Goal: Task Accomplishment & Management: Complete application form

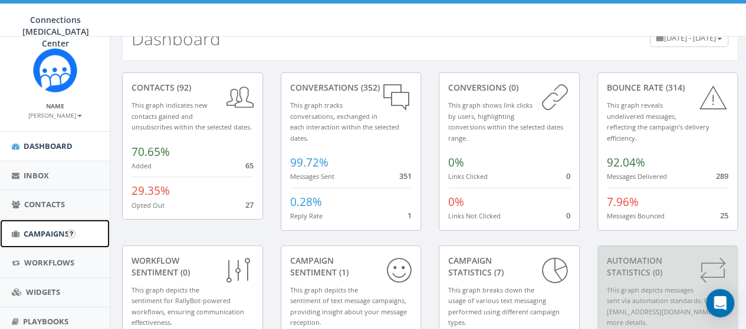
click at [38, 240] on link "Campaigns" at bounding box center [55, 234] width 110 height 29
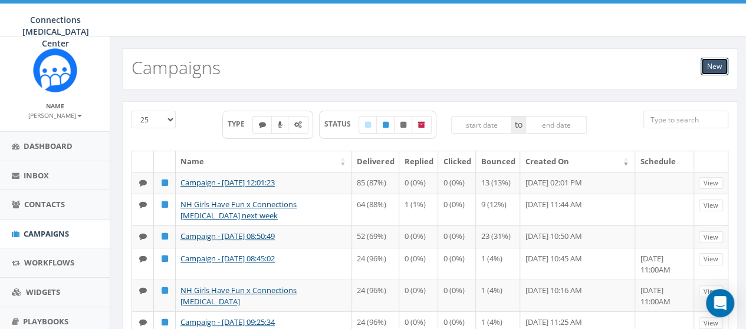
click at [713, 67] on link "New" at bounding box center [714, 67] width 28 height 18
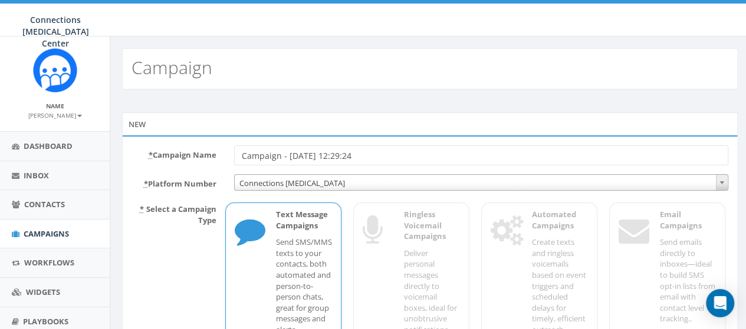
scroll to position [117, 0]
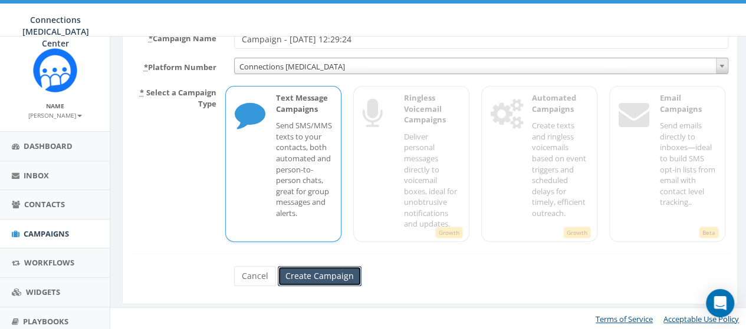
click at [335, 273] on input "Create Campaign" at bounding box center [320, 276] width 84 height 20
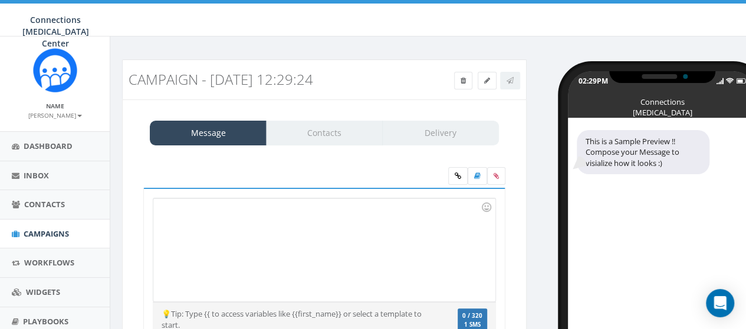
click at [238, 233] on div at bounding box center [323, 250] width 341 height 103
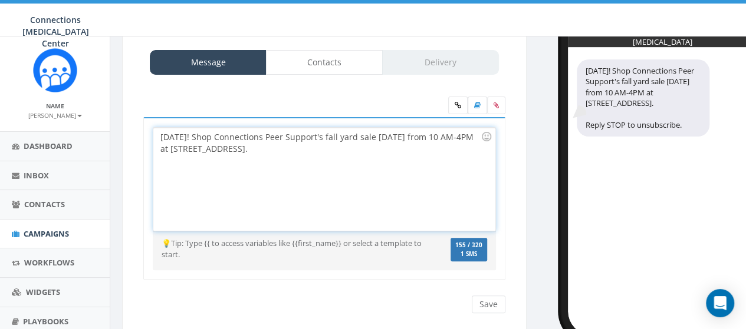
scroll to position [71, 0]
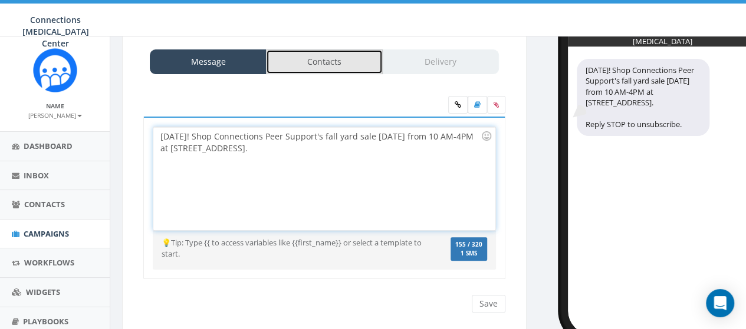
click at [329, 68] on link "Contacts" at bounding box center [324, 62] width 117 height 25
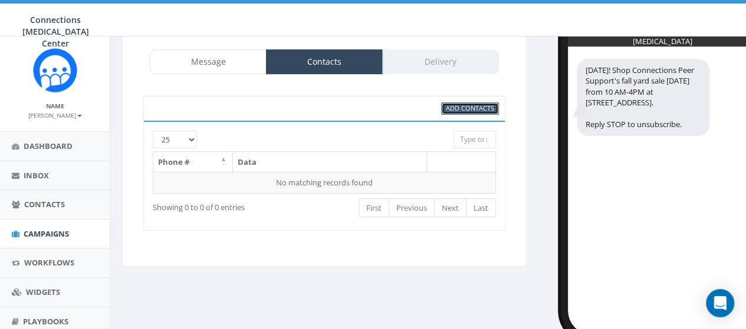
click at [479, 107] on span "Add Contacts" at bounding box center [470, 108] width 48 height 9
select select
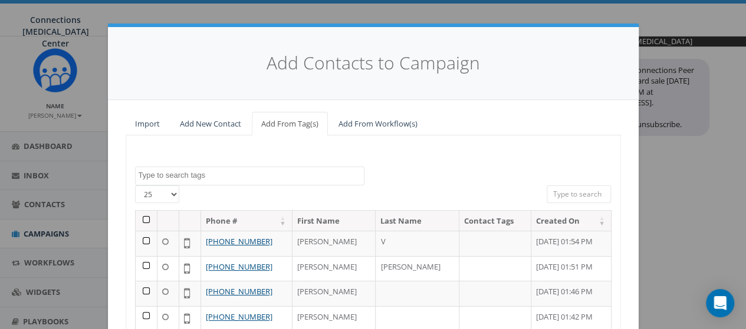
click at [139, 220] on th at bounding box center [147, 221] width 22 height 21
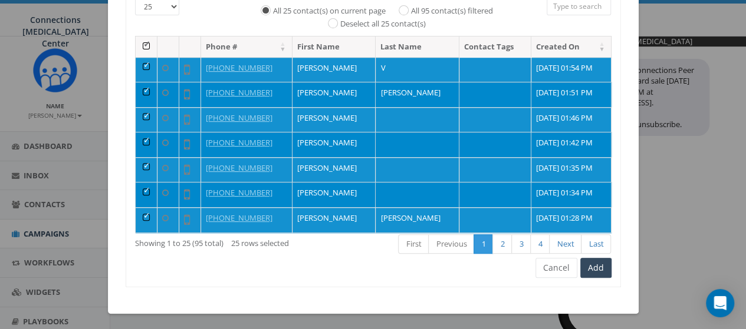
scroll to position [13, 0]
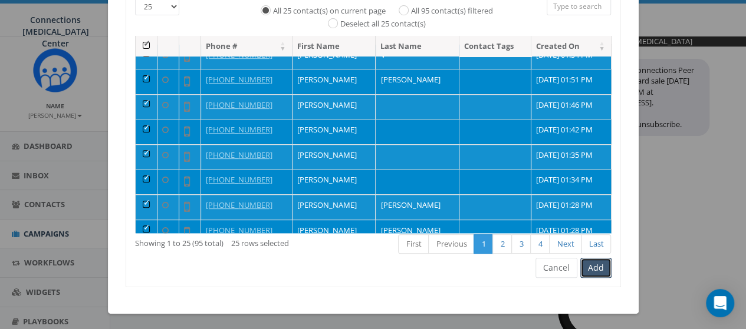
click at [596, 264] on button "Add" at bounding box center [595, 268] width 31 height 20
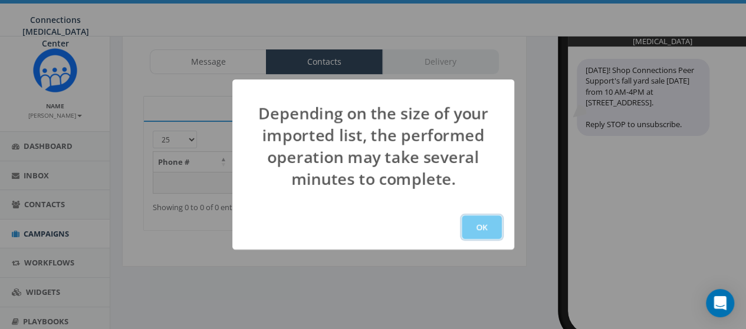
click at [479, 228] on button "OK" at bounding box center [481, 228] width 40 height 24
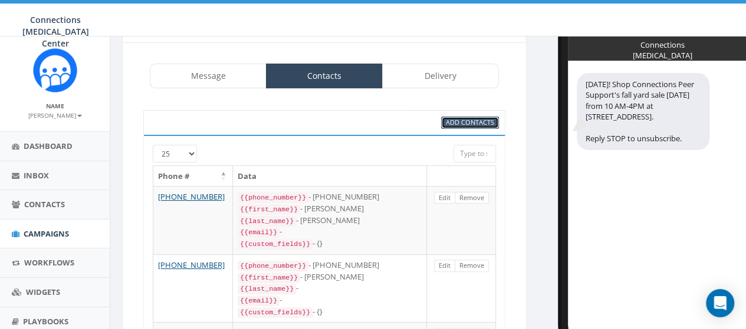
click at [465, 120] on span "Add Contacts" at bounding box center [470, 122] width 48 height 9
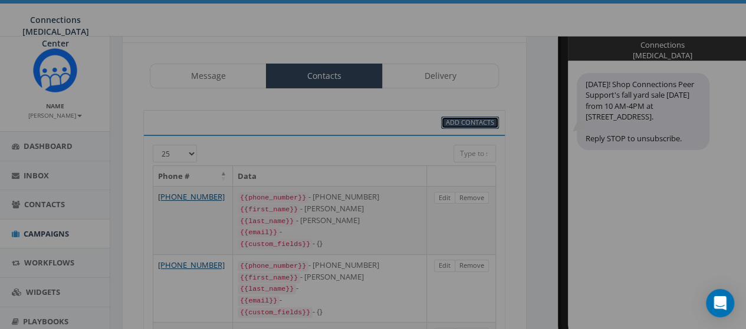
select select
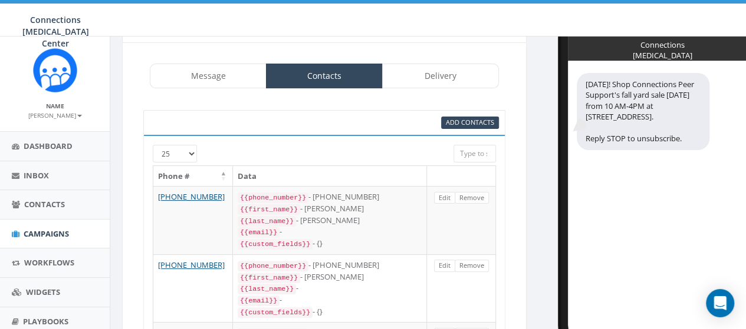
click at [170, 150] on select "25 50 100" at bounding box center [175, 154] width 44 height 18
select select "100"
click at [153, 145] on select "25 50 100" at bounding box center [175, 154] width 44 height 18
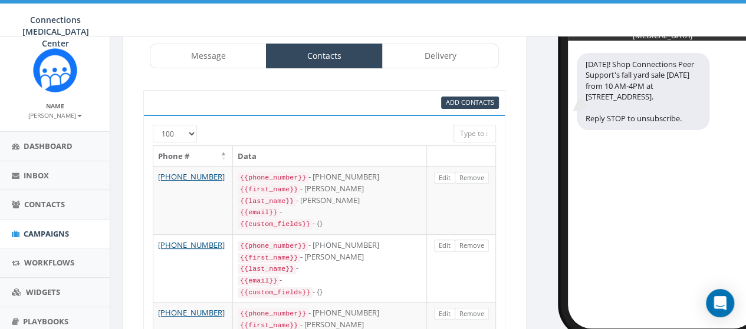
scroll to position [55, 0]
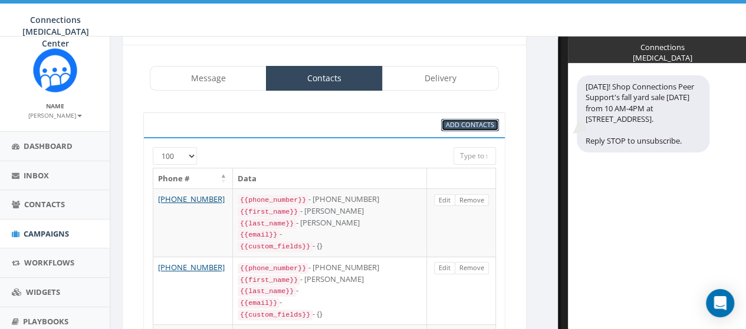
click at [479, 124] on span "Add Contacts" at bounding box center [470, 124] width 48 height 9
select select
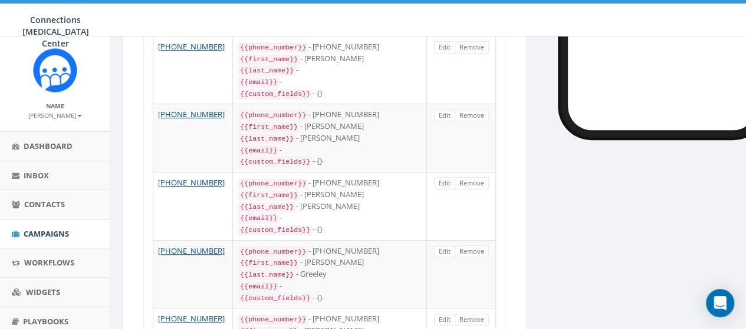
scroll to position [0, 0]
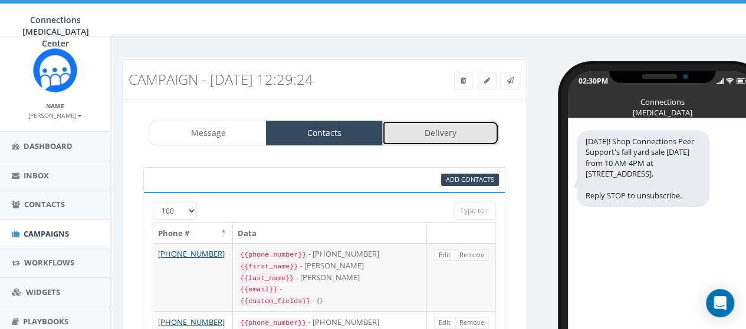
click at [446, 132] on link "Delivery" at bounding box center [440, 133] width 117 height 25
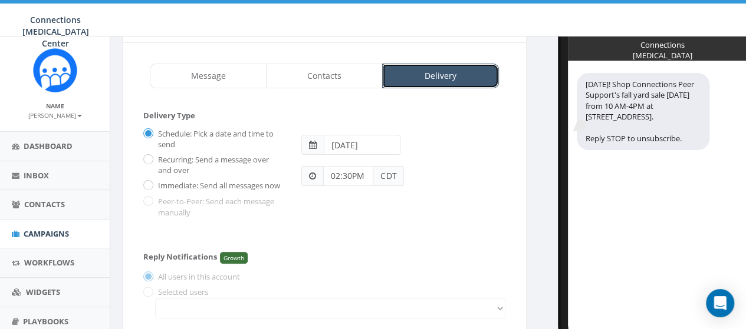
scroll to position [58, 0]
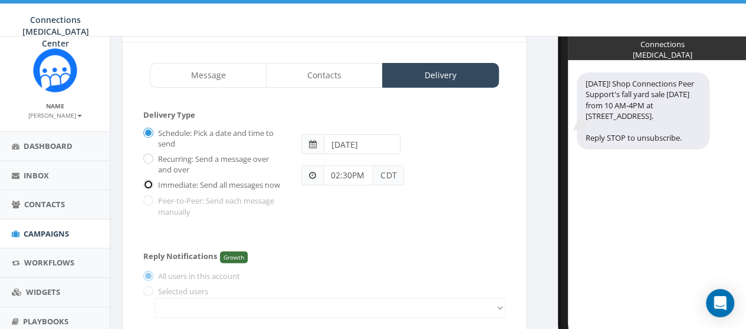
click at [147, 183] on input "Immediate: Send all messages now" at bounding box center [147, 186] width 8 height 8
radio input "true"
click at [671, 131] on div "TOMORROW! Shop Connections Peer Support's fall yard sale tomorrow from 10 AM-4P…" at bounding box center [642, 110] width 133 height 77
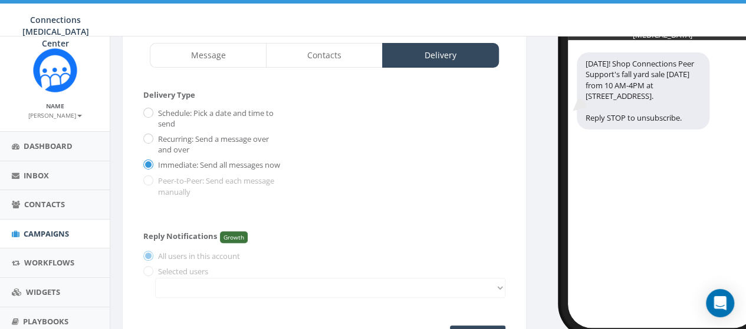
scroll to position [75, 0]
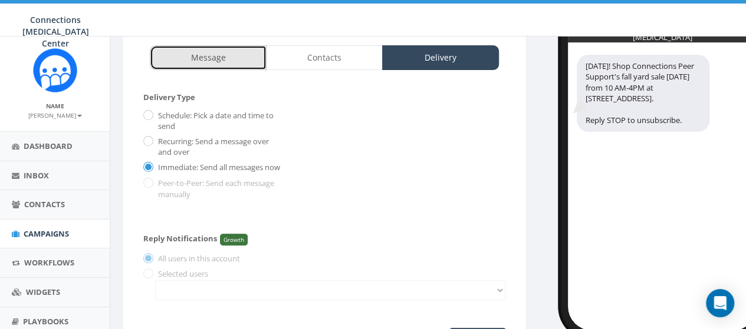
click at [200, 56] on link "Message" at bounding box center [208, 57] width 117 height 25
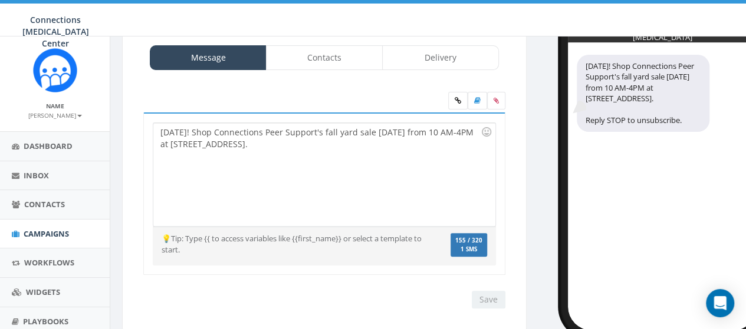
click at [374, 146] on div "TOMORROW! Shop Connections Peer Support's fall yard sale tomorrow from 10 AM-4P…" at bounding box center [323, 174] width 341 height 103
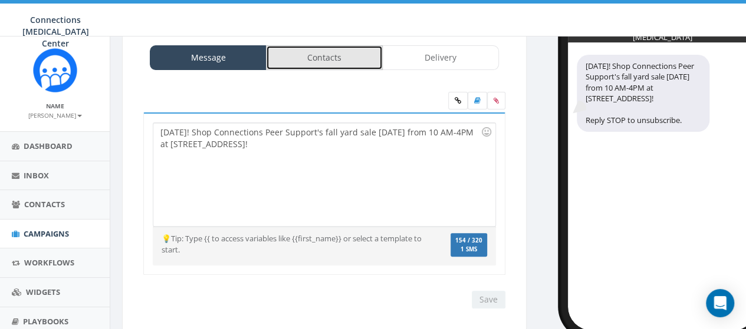
click at [327, 51] on link "Contacts" at bounding box center [324, 57] width 117 height 25
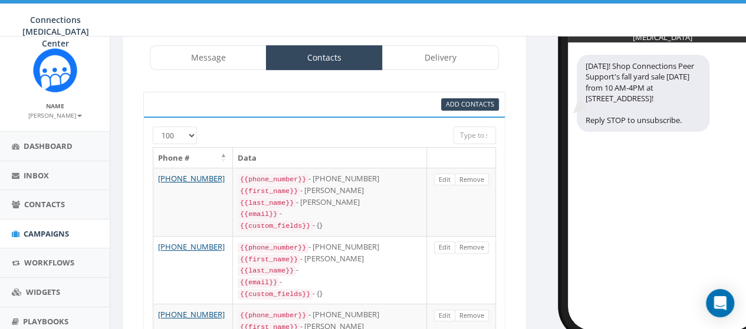
click at [192, 131] on div at bounding box center [309, 132] width 271 height 11
click at [188, 135] on div at bounding box center [309, 132] width 271 height 11
click at [189, 135] on div at bounding box center [309, 132] width 271 height 11
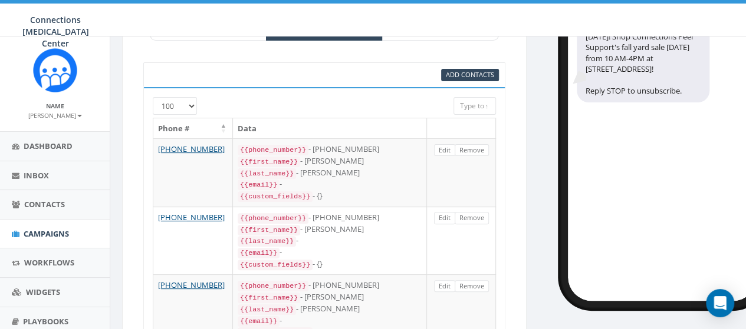
scroll to position [19, 0]
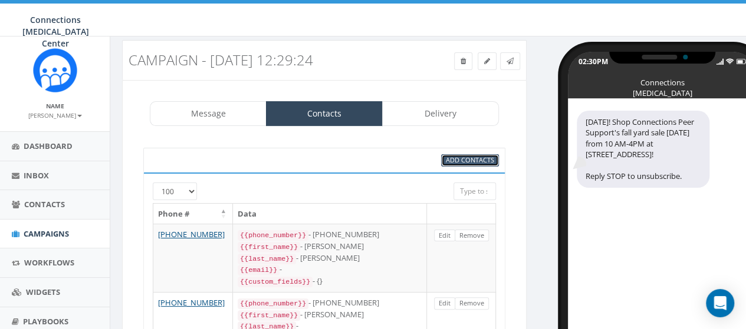
click at [470, 156] on span "Add Contacts" at bounding box center [470, 160] width 48 height 9
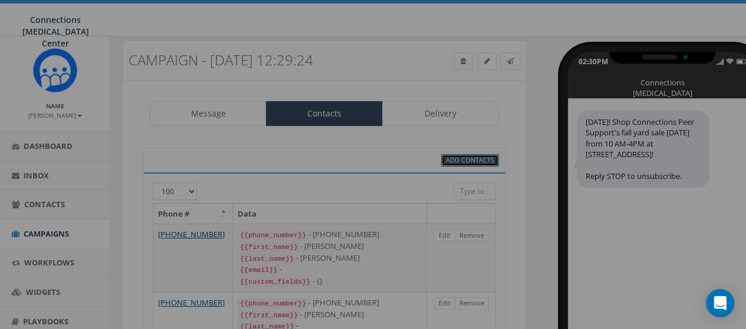
select select
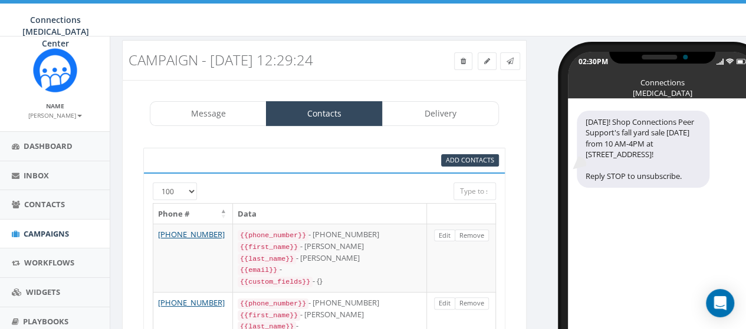
click at [189, 186] on div at bounding box center [309, 188] width 271 height 11
click at [193, 192] on div at bounding box center [309, 188] width 271 height 11
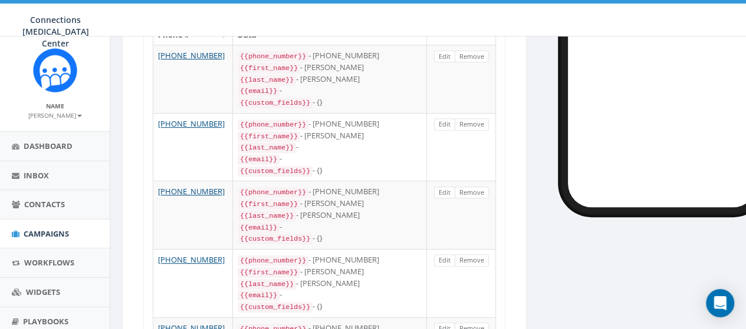
scroll to position [0, 0]
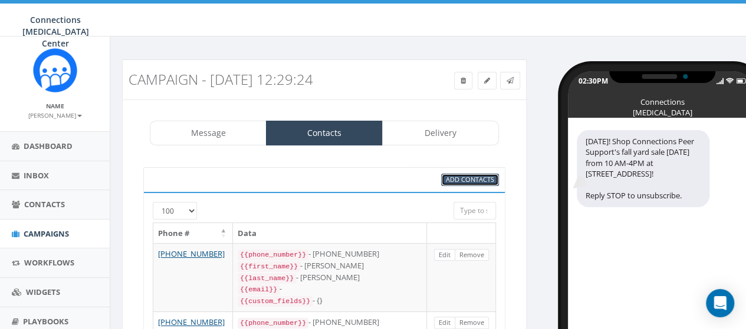
click at [473, 177] on span "Add Contacts" at bounding box center [470, 179] width 48 height 9
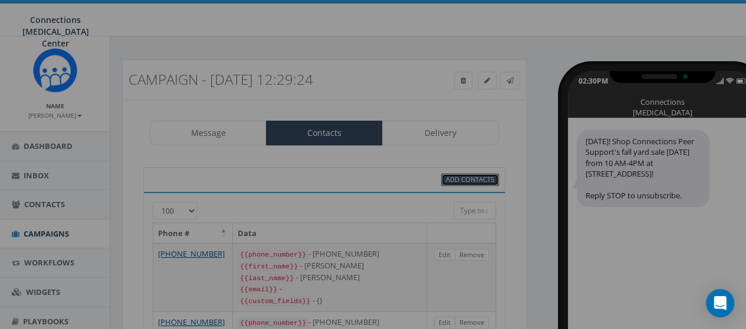
select select
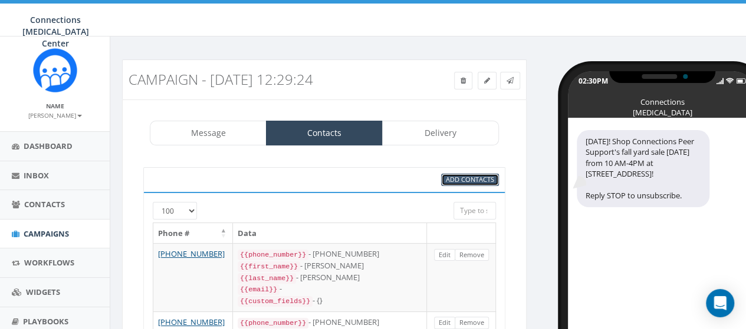
click at [473, 177] on span "Add Contacts" at bounding box center [470, 179] width 48 height 9
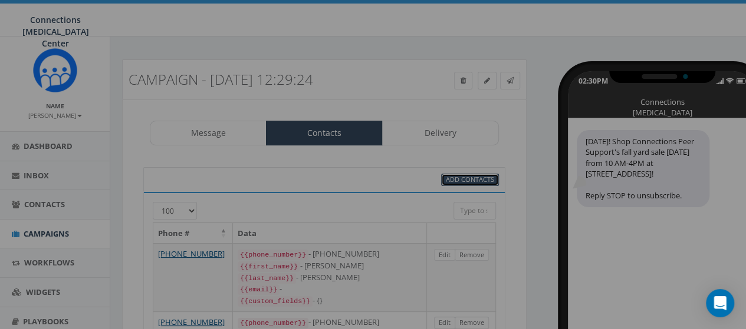
select select
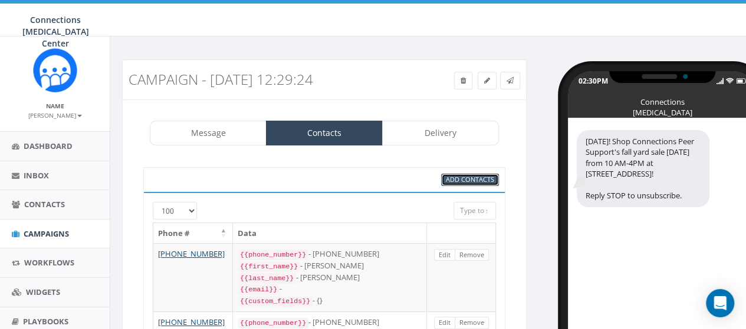
click at [473, 177] on span "Add Contacts" at bounding box center [470, 179] width 48 height 9
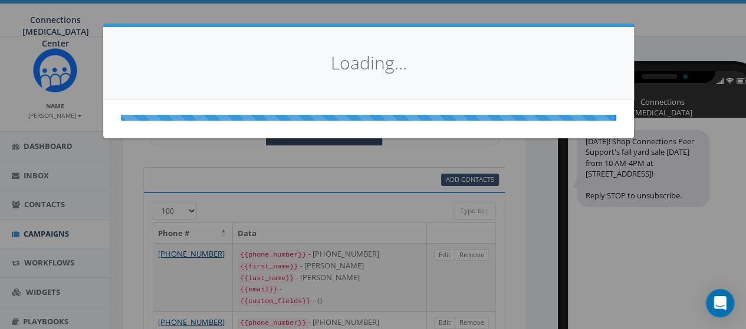
select select
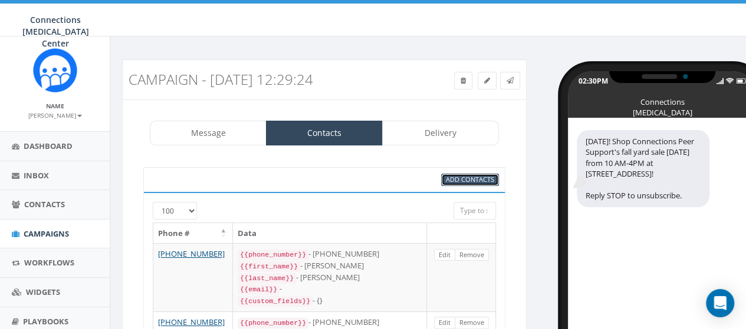
click at [450, 175] on span "Add Contacts" at bounding box center [470, 179] width 48 height 9
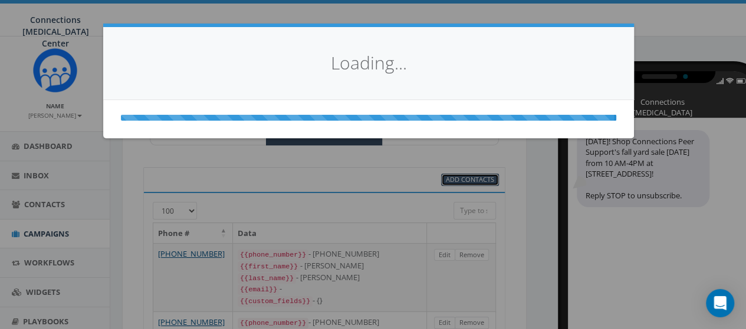
select select
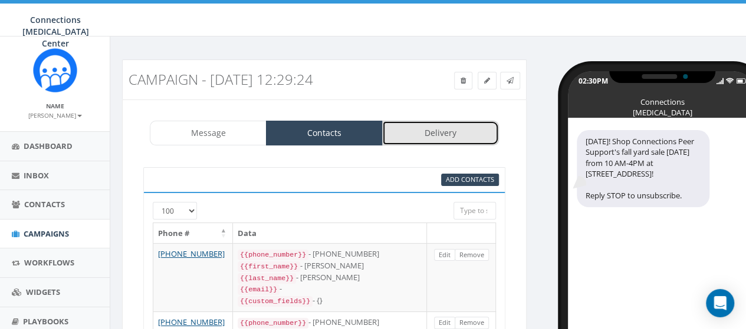
click at [437, 136] on link "Delivery" at bounding box center [440, 133] width 117 height 25
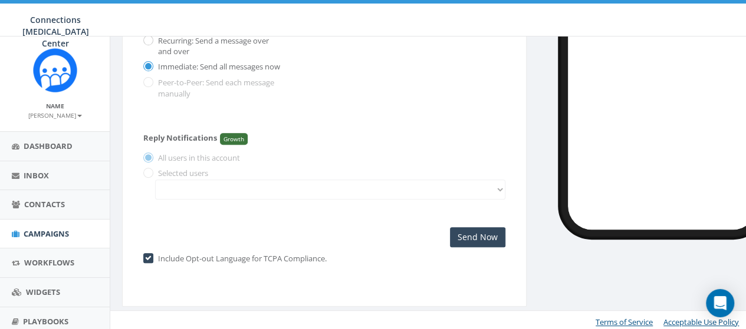
scroll to position [160, 0]
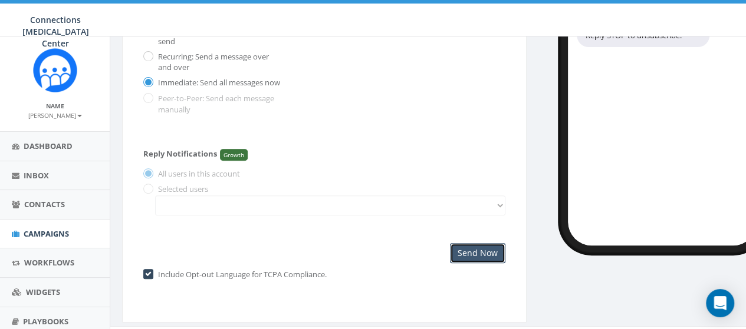
click at [491, 252] on input "Send Now" at bounding box center [477, 253] width 55 height 20
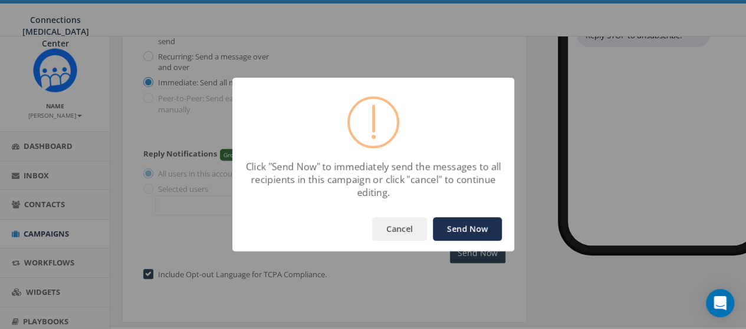
click at [476, 229] on button "Send Now" at bounding box center [467, 229] width 69 height 24
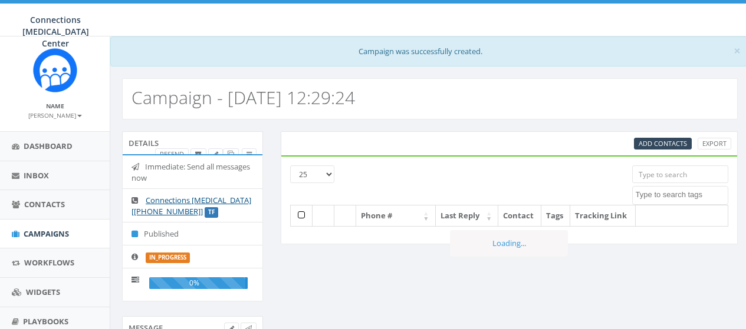
select select
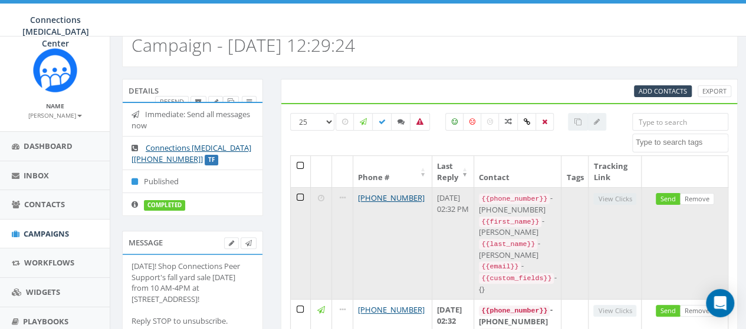
scroll to position [52, 0]
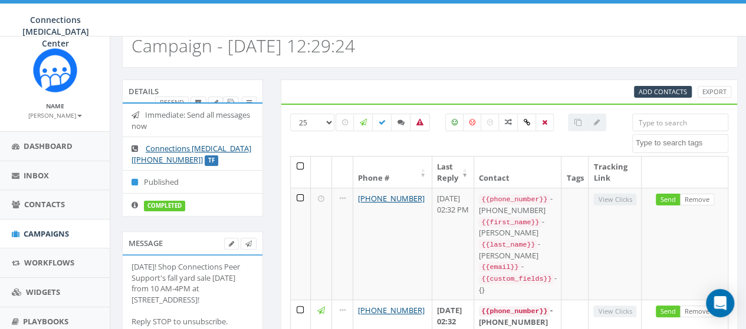
click at [327, 120] on div at bounding box center [471, 135] width 304 height 42
click at [658, 90] on span "Add Contacts" at bounding box center [662, 91] width 48 height 9
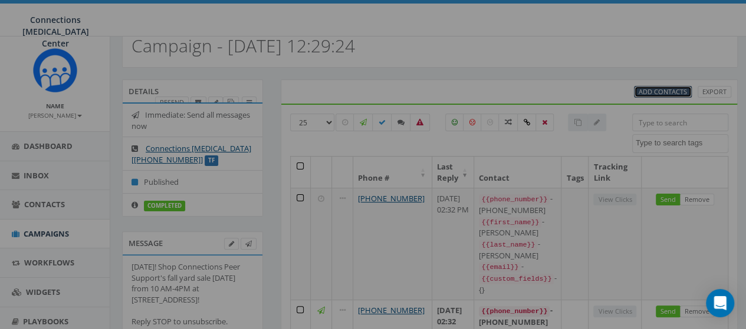
scroll to position [22, 0]
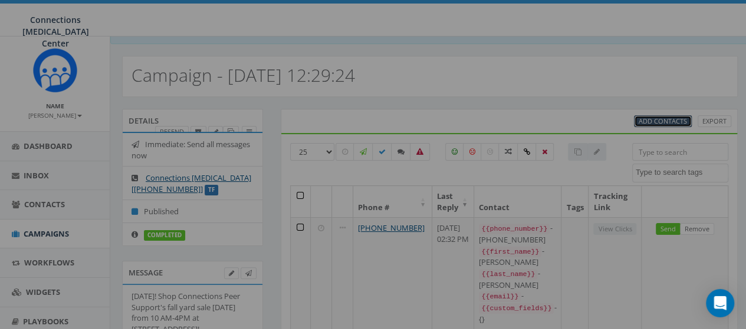
select select
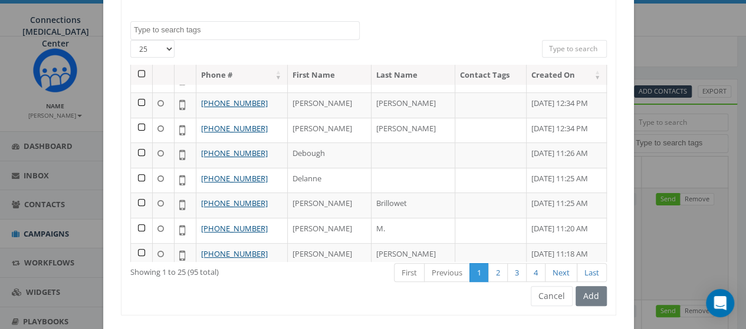
scroll to position [174, 0]
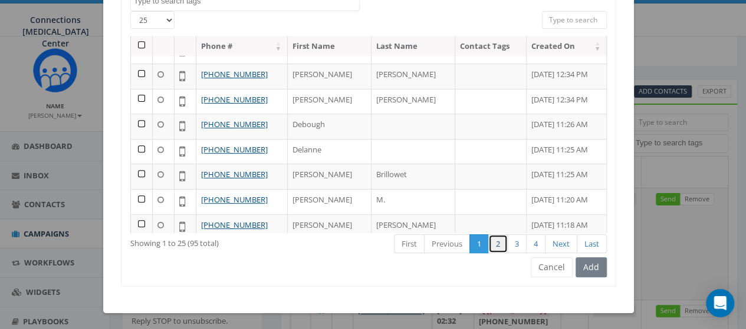
click at [493, 246] on link "2" at bounding box center [497, 244] width 19 height 19
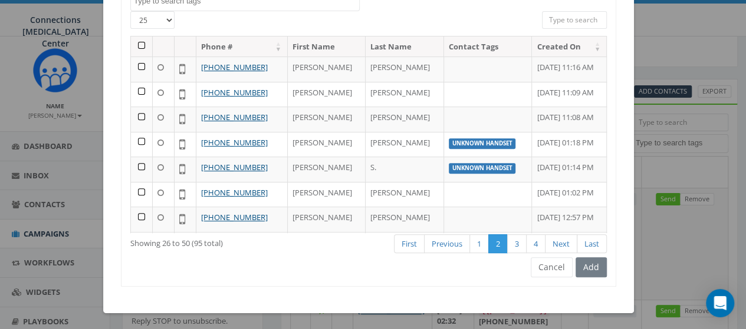
scroll to position [444, 0]
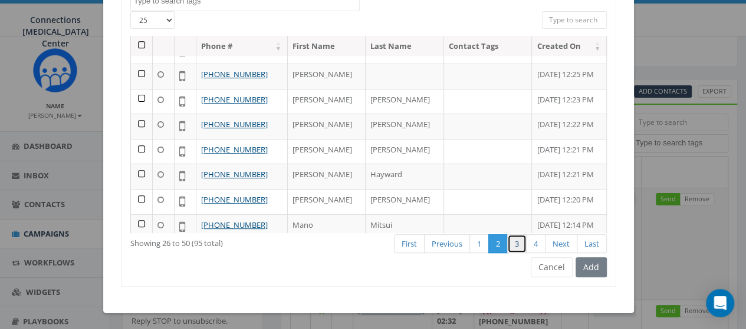
click at [509, 245] on link "3" at bounding box center [516, 244] width 19 height 19
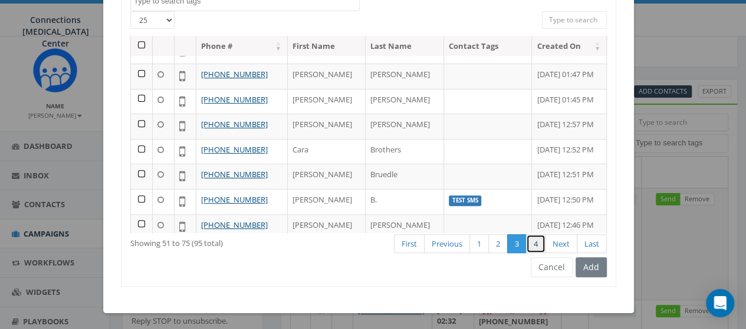
click at [528, 245] on link "4" at bounding box center [535, 244] width 19 height 19
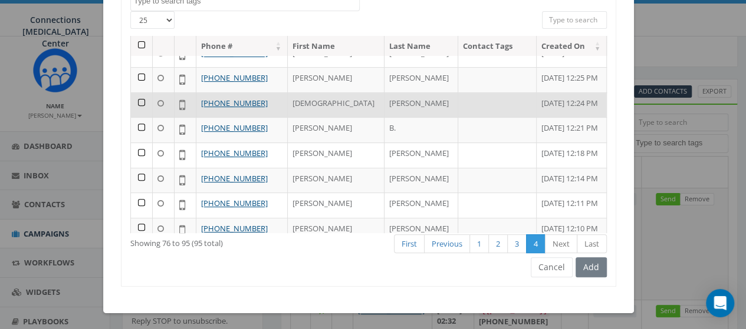
scroll to position [0, 0]
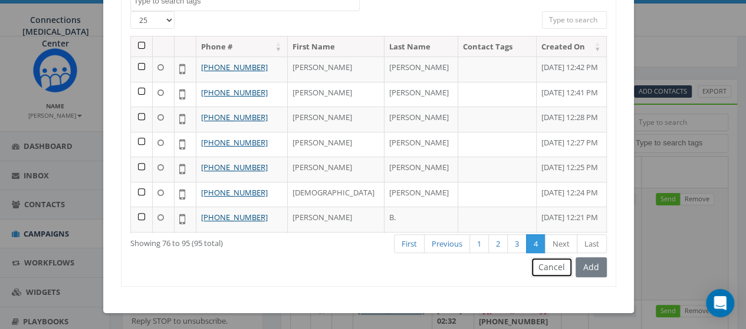
click at [546, 272] on button "Cancel" at bounding box center [551, 268] width 42 height 20
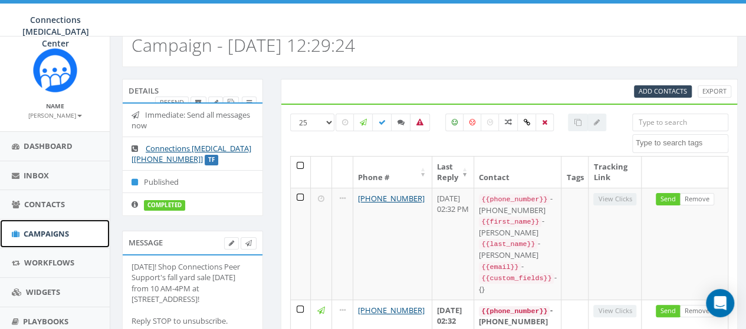
click at [44, 233] on span "Campaigns" at bounding box center [46, 234] width 45 height 11
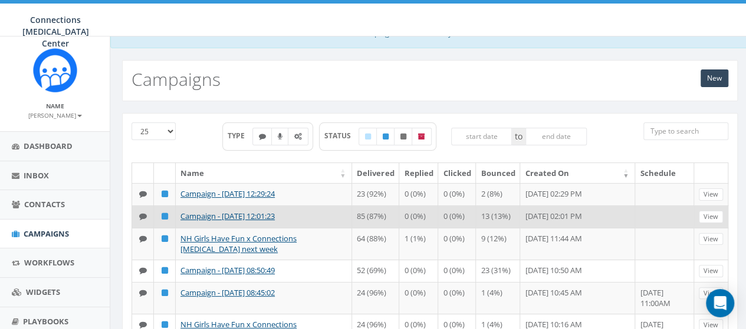
scroll to position [10, 0]
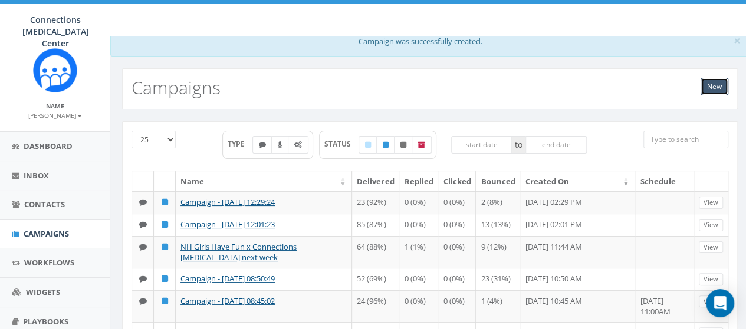
click at [723, 79] on link "New" at bounding box center [714, 87] width 28 height 18
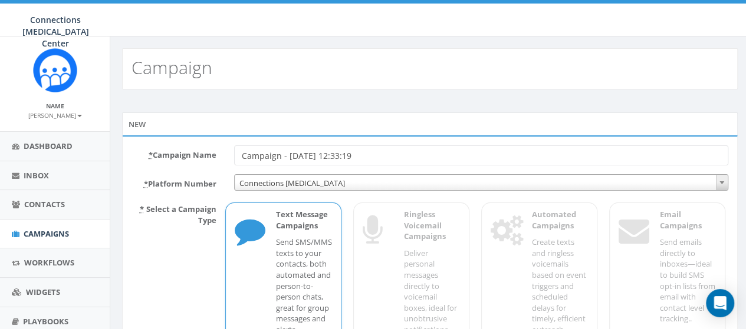
scroll to position [117, 0]
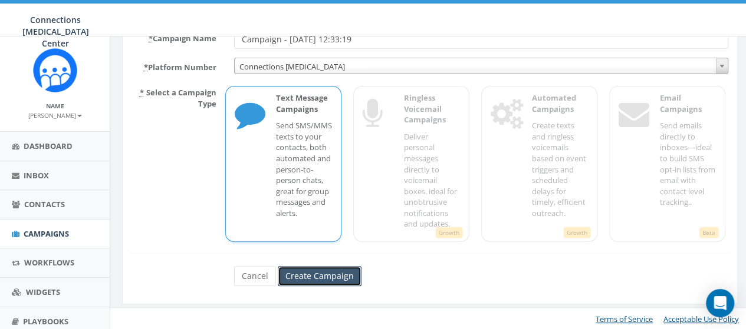
click at [319, 275] on input "Create Campaign" at bounding box center [320, 276] width 84 height 20
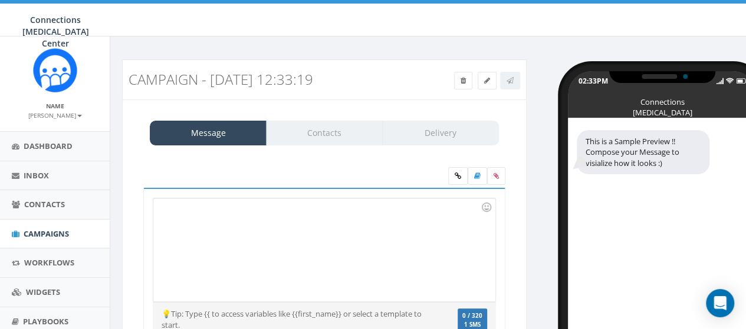
click at [164, 209] on div at bounding box center [323, 250] width 341 height 103
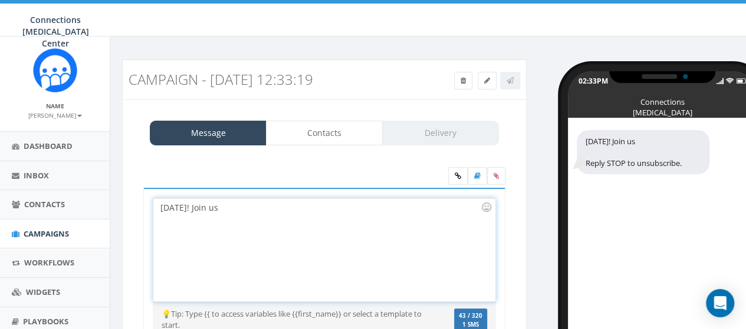
click at [216, 210] on div "TODAY! Join us" at bounding box center [323, 250] width 341 height 103
click at [245, 210] on div "TODAY! Join us at" at bounding box center [323, 250] width 341 height 103
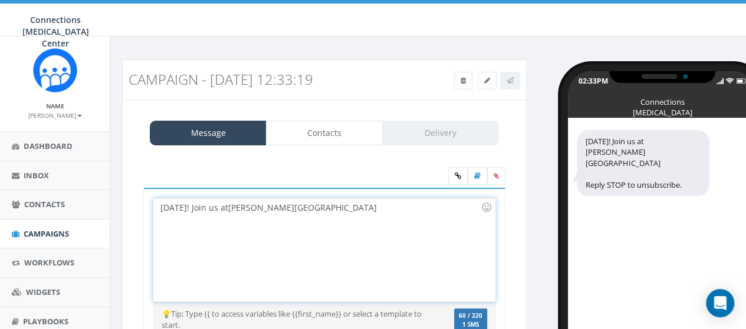
click at [232, 208] on div "TODAY! Join us at jenness beach" at bounding box center [323, 250] width 341 height 103
click at [265, 210] on div "TODAY! Join us at J enness beach" at bounding box center [323, 250] width 341 height 103
click at [291, 208] on div "TODAY! Join us at J enness Beach" at bounding box center [323, 250] width 341 height 103
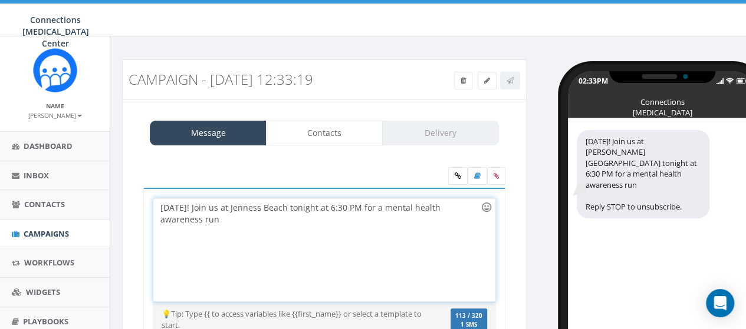
click at [489, 203] on div at bounding box center [486, 207] width 20 height 20
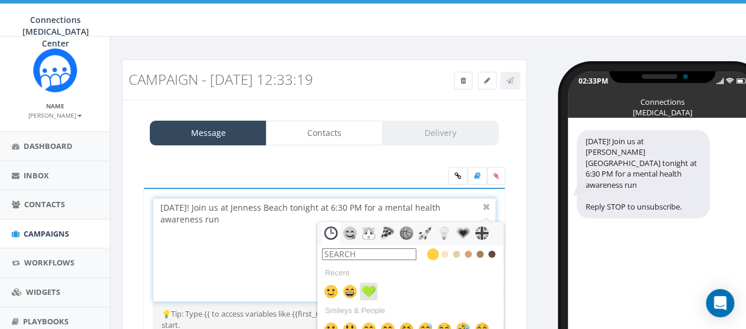
click at [368, 291] on img at bounding box center [368, 292] width 14 height 14
click at [231, 242] on div "TODAY! Join us at J enness Beach tonight at 6:30 PM for a mental health awarene…" at bounding box center [323, 250] width 341 height 103
click at [193, 215] on div "TODAY! Join us at J enness Beach tonight at 6:30 PM for a mental health awarene…" at bounding box center [323, 250] width 341 height 103
click at [259, 255] on div "TODAY! Join us at J enness Beach tonight at 6:30 PM for a mental health awarene…" at bounding box center [323, 250] width 341 height 103
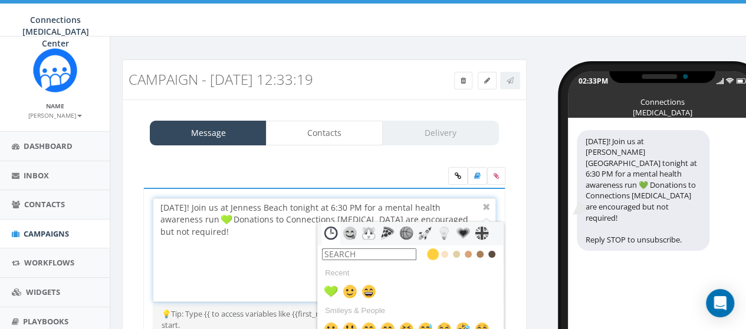
click at [292, 273] on div "TODAY! Join us at J enness Beach tonight at 6:30 PM for a mental health awarene…" at bounding box center [323, 250] width 341 height 103
click at [405, 208] on div "TODAY! Join us at J enness Beach tonight at 6:30 PM for a mental health awarene…" at bounding box center [323, 250] width 341 height 103
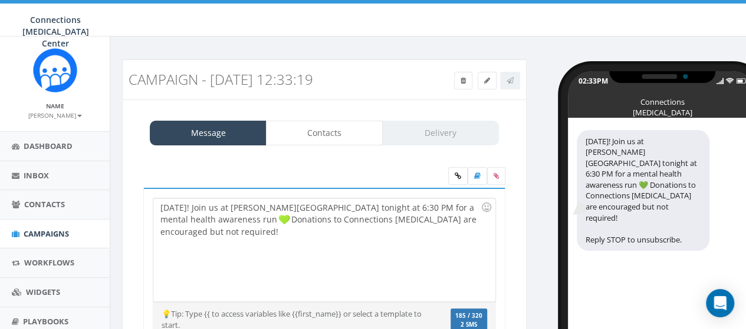
click at [519, 284] on div "Message Contacts Delivery TODAY! Join us at Jenness Beach tonight at 6:30 PM fo…" at bounding box center [324, 253] width 404 height 306
click at [480, 221] on div "TODAY! Join us at Jenness Beach tonight at 6:30 PM for a mental health awarenes…" at bounding box center [323, 250] width 341 height 103
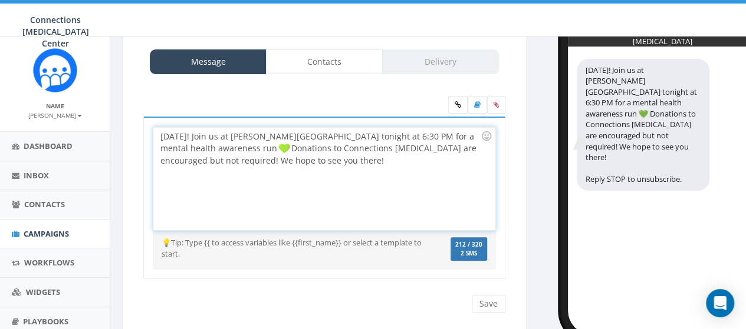
scroll to position [61, 0]
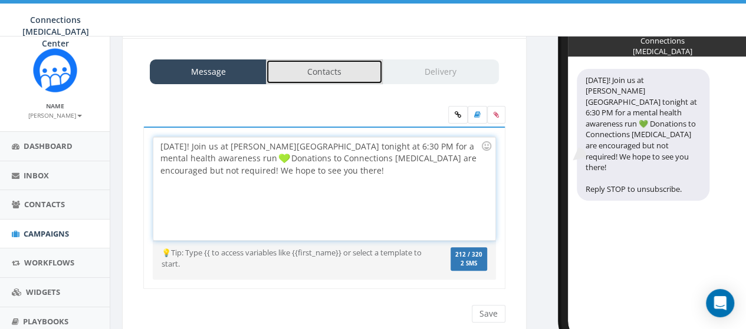
click at [326, 72] on link "Contacts" at bounding box center [324, 72] width 117 height 25
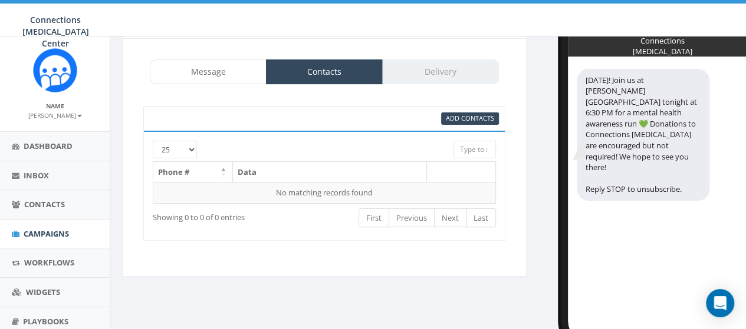
click at [186, 147] on div at bounding box center [309, 146] width 271 height 11
click at [190, 149] on div at bounding box center [309, 146] width 271 height 11
click at [472, 111] on div "Add Contacts" at bounding box center [324, 118] width 362 height 25
click at [473, 114] on span "Add Contacts" at bounding box center [470, 118] width 48 height 9
select select
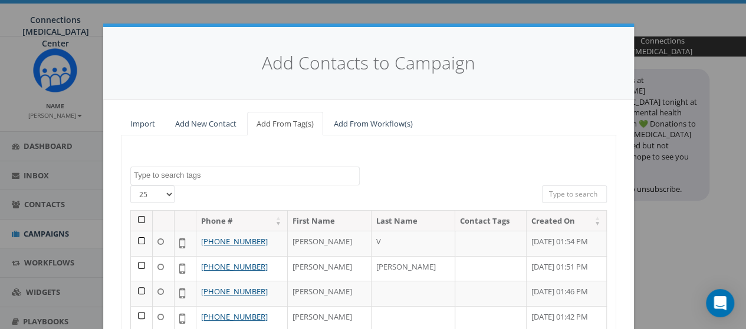
click at [161, 193] on select "25 50 100" at bounding box center [152, 195] width 44 height 18
select select "100"
click at [130, 186] on select "25 50 100" at bounding box center [152, 195] width 44 height 18
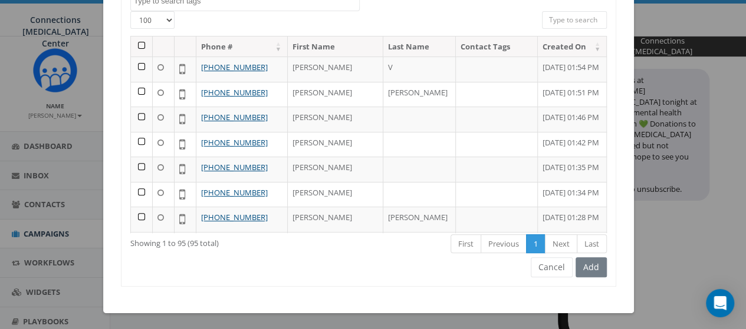
scroll to position [117, 0]
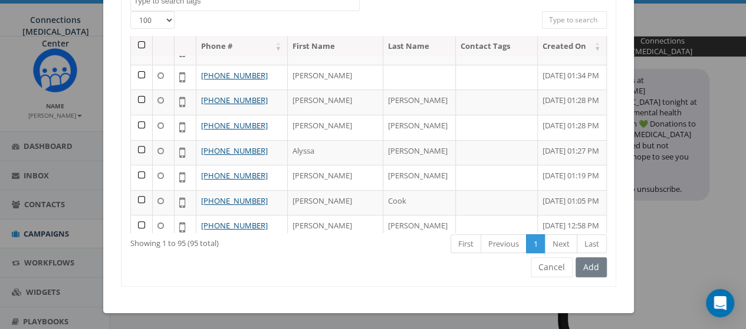
click at [585, 265] on div "Add" at bounding box center [589, 268] width 34 height 20
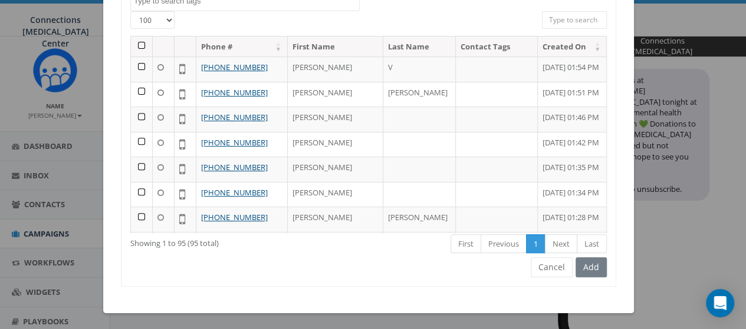
scroll to position [8, 0]
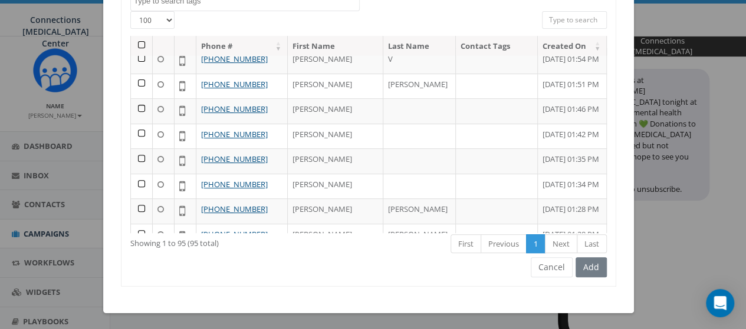
click at [133, 43] on th at bounding box center [142, 46] width 22 height 21
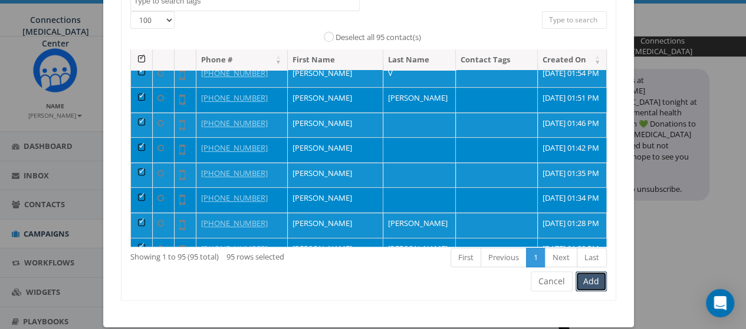
click at [589, 279] on button "Add" at bounding box center [590, 282] width 31 height 20
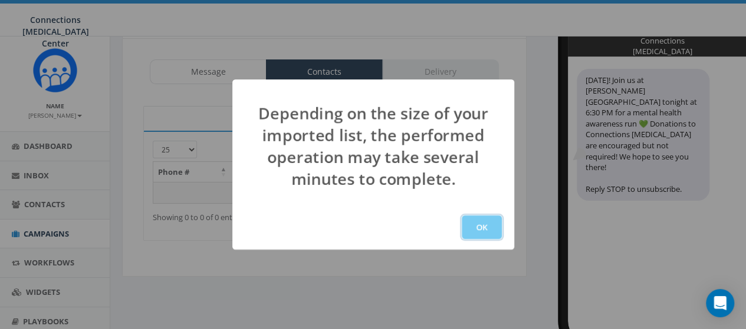
click at [474, 216] on button "OK" at bounding box center [481, 228] width 40 height 24
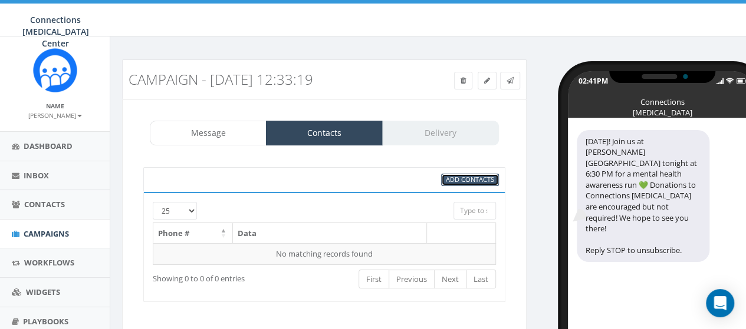
click at [474, 176] on span "Add Contacts" at bounding box center [470, 179] width 48 height 9
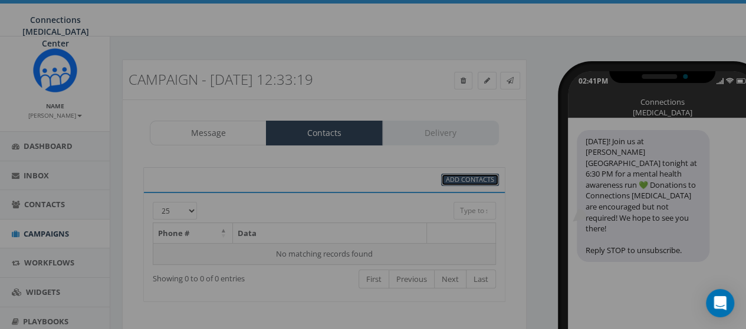
select select
select select "100"
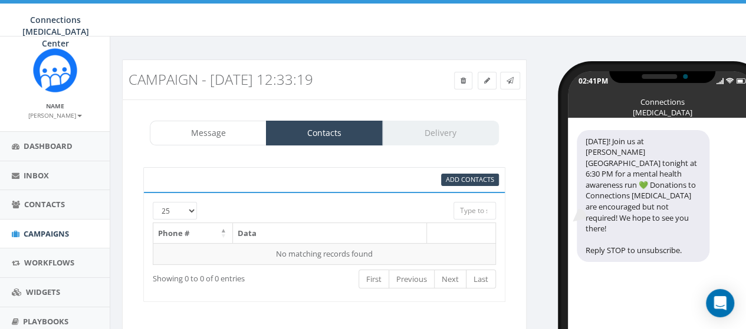
click at [442, 136] on div "Message Contacts Delivery" at bounding box center [324, 133] width 349 height 25
click at [510, 81] on icon at bounding box center [509, 80] width 7 height 7
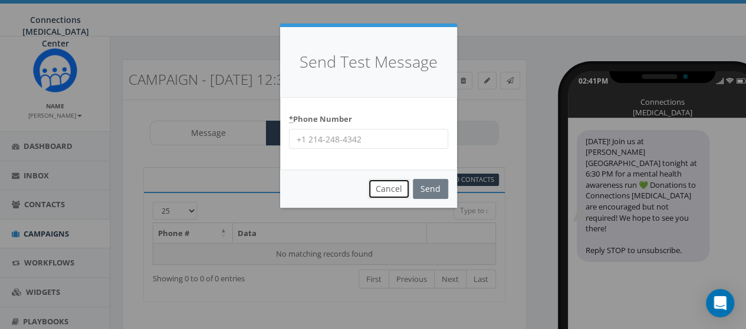
click at [393, 187] on button "Cancel" at bounding box center [389, 189] width 42 height 20
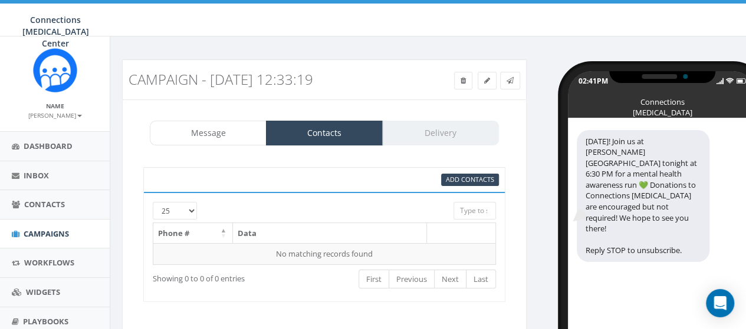
click at [431, 133] on div "Message Contacts Delivery" at bounding box center [324, 133] width 349 height 25
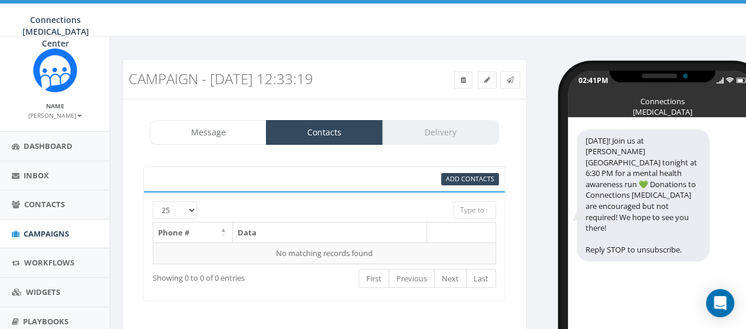
click at [426, 139] on div "Message Contacts Delivery" at bounding box center [324, 132] width 349 height 25
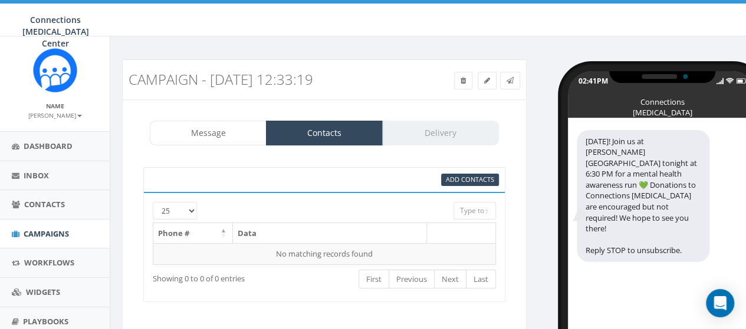
scroll to position [13, 0]
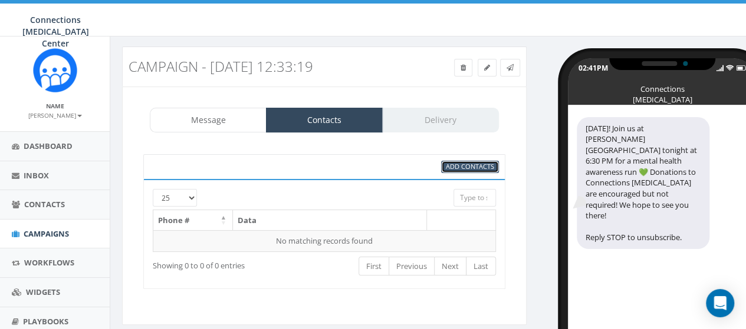
click at [474, 166] on span "Add Contacts" at bounding box center [470, 166] width 48 height 9
select select
select select "100"
click at [453, 162] on span "Add Contacts" at bounding box center [470, 166] width 48 height 9
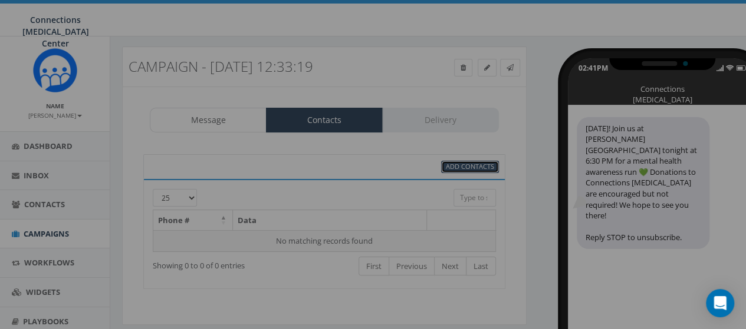
select select
select select "100"
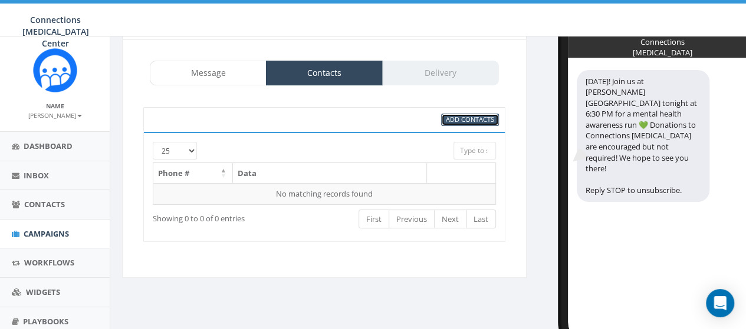
scroll to position [0, 0]
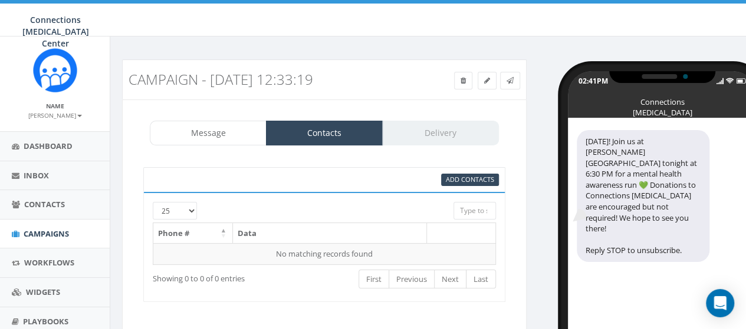
click at [456, 136] on div "Message Contacts Delivery" at bounding box center [324, 133] width 349 height 25
click at [510, 80] on icon at bounding box center [509, 80] width 7 height 7
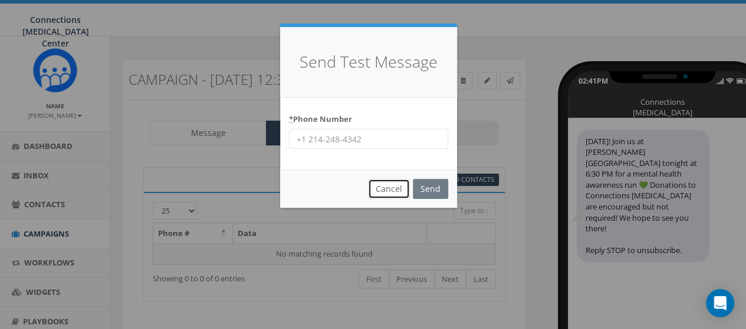
click at [401, 189] on button "Cancel" at bounding box center [389, 189] width 42 height 20
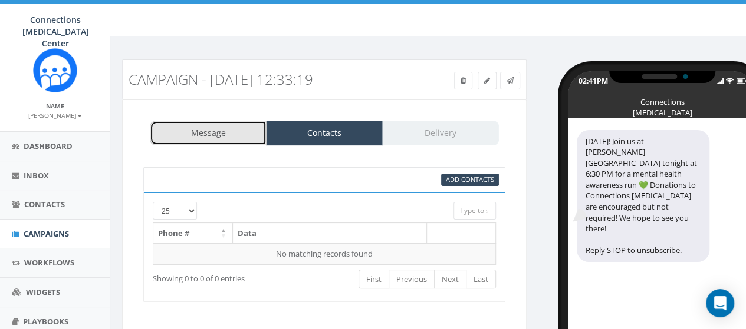
click at [236, 127] on link "Message" at bounding box center [208, 133] width 117 height 25
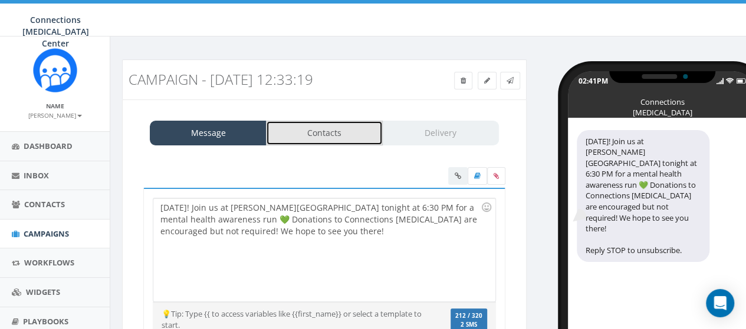
click at [296, 133] on link "Contacts" at bounding box center [324, 133] width 117 height 25
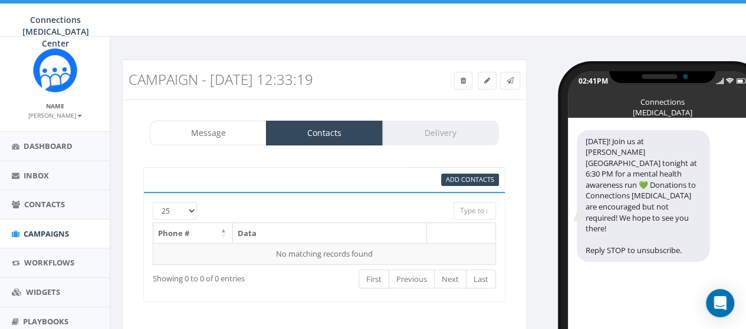
click at [431, 130] on div "Message Contacts Delivery" at bounding box center [324, 133] width 349 height 25
click at [492, 175] on span "Add Contacts" at bounding box center [470, 179] width 48 height 9
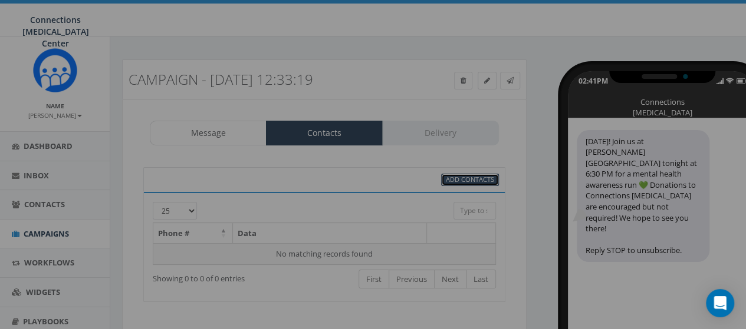
select select
select select "100"
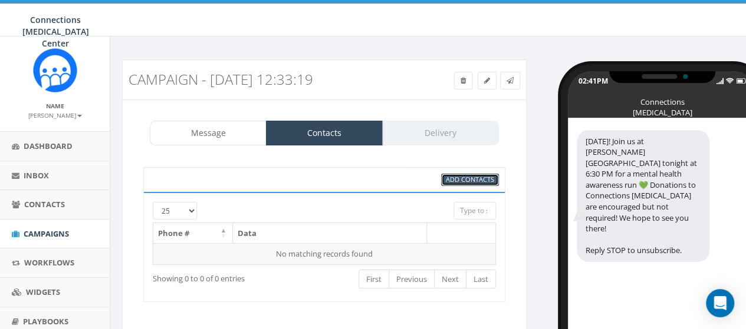
click at [464, 175] on span "Add Contacts" at bounding box center [470, 179] width 48 height 9
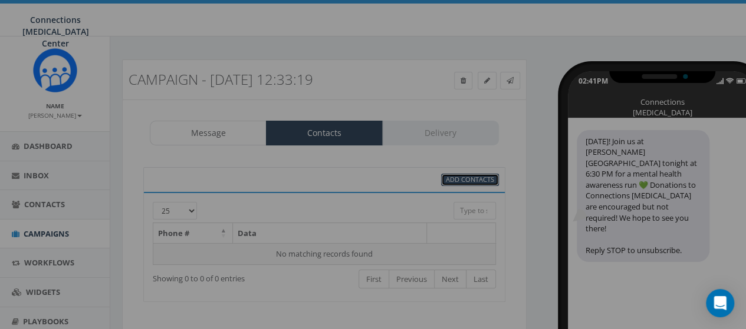
select select
select select "100"
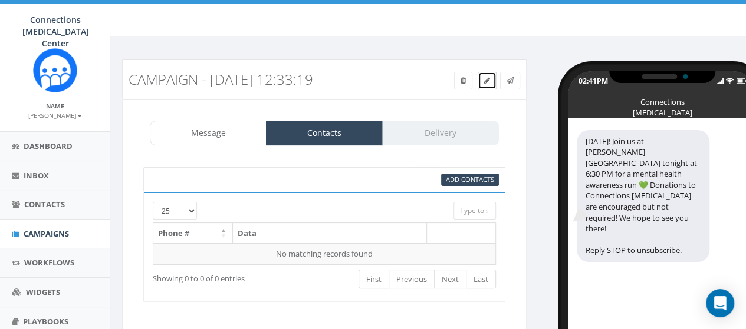
click at [492, 80] on link at bounding box center [486, 81] width 19 height 18
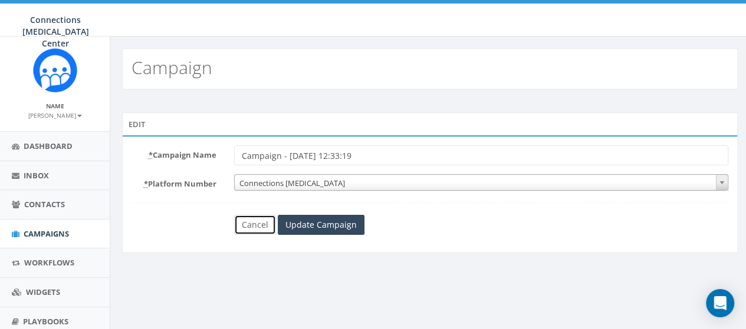
click at [261, 228] on link "Cancel" at bounding box center [255, 225] width 42 height 20
